Goal: Information Seeking & Learning: Learn about a topic

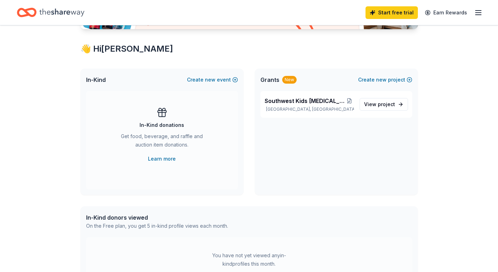
scroll to position [117, 0]
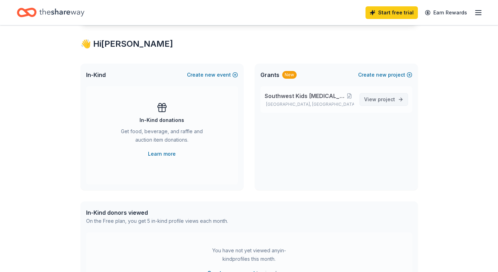
click at [377, 99] on span "View project" at bounding box center [379, 99] width 31 height 8
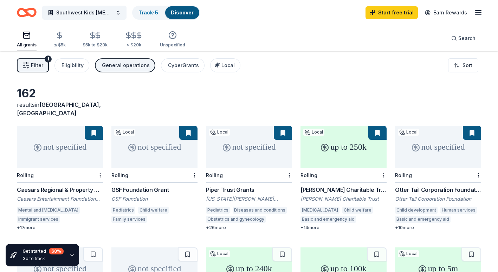
click at [46, 63] on button "Filter 1" at bounding box center [33, 65] width 32 height 14
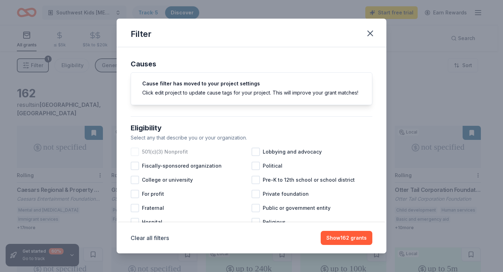
click at [133, 156] on div at bounding box center [135, 151] width 8 height 8
click at [347, 238] on button "Show 149 grants" at bounding box center [346, 238] width 52 height 14
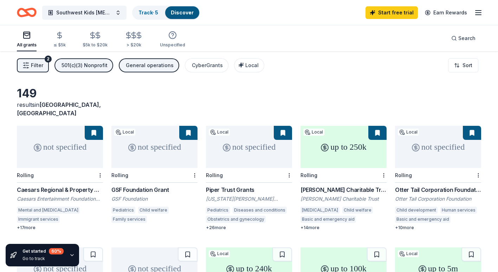
click at [33, 61] on span "Filter" at bounding box center [37, 65] width 12 height 8
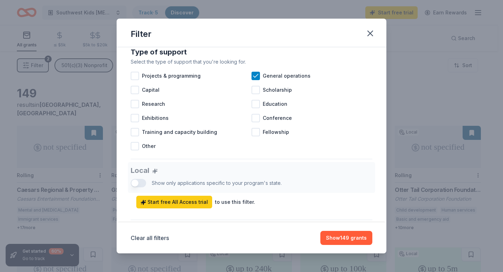
scroll to position [286, 0]
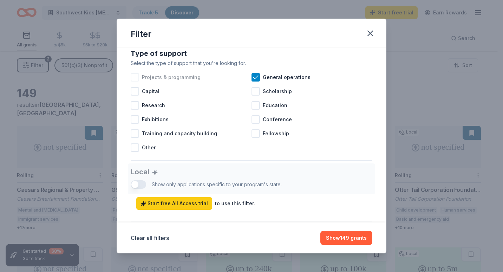
click at [136, 81] on div at bounding box center [135, 77] width 8 height 8
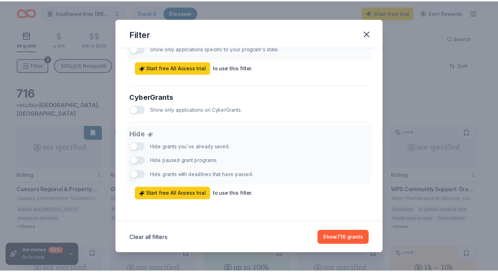
scroll to position [429, 0]
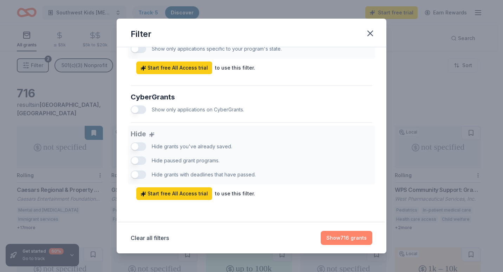
click at [348, 241] on button "Show 716 grants" at bounding box center [347, 238] width 52 height 14
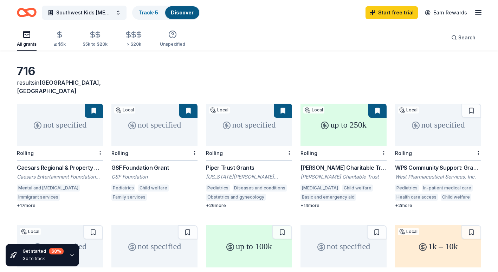
scroll to position [11, 0]
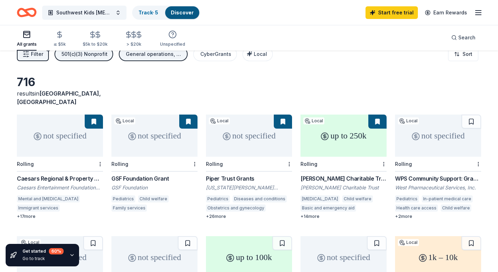
click at [150, 124] on div "not specified" at bounding box center [154, 135] width 86 height 42
